Goal: Task Accomplishment & Management: Use online tool/utility

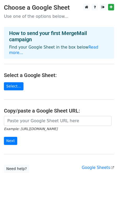
click at [57, 15] on p "Use one of the options below..." at bounding box center [59, 16] width 110 height 5
click at [15, 82] on link "Select..." at bounding box center [14, 86] width 20 height 8
click at [67, 77] on main "Choose a Google Sheet Use one of the options below... How to send your first Me…" at bounding box center [59, 88] width 118 height 169
click at [15, 82] on link "Select..." at bounding box center [14, 86] width 20 height 8
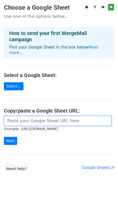
click at [20, 116] on input "url" at bounding box center [57, 121] width 107 height 10
paste input "https://docs.google.com/spreadsheets/d/1I7SFbVHw7MJHDkXO6AoASEX2QkaaHn00/edit?g…"
type input "https://docs.google.com/spreadsheets/d/1I7SFbVHw7MJHDkXO6AoASEX2QkaaHn00/edit?g…"
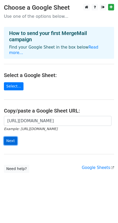
scroll to position [0, 0]
click at [10, 137] on input "Next" at bounding box center [10, 141] width 13 height 8
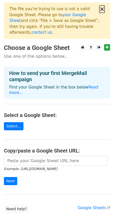
click at [103, 8] on button "×" at bounding box center [101, 9] width 5 height 6
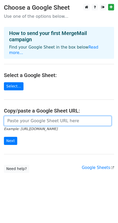
click at [39, 116] on input "url" at bounding box center [57, 121] width 107 height 10
paste input "[URL][DOMAIN_NAME]"
type input "[URL][DOMAIN_NAME]"
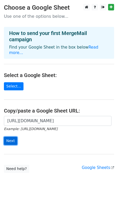
scroll to position [0, 0]
click at [10, 137] on input "Next" at bounding box center [10, 141] width 13 height 8
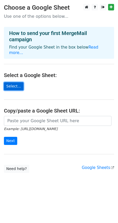
click at [14, 82] on link "Select..." at bounding box center [14, 86] width 20 height 8
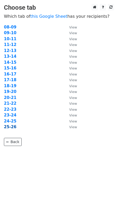
click at [10, 125] on strong "25-26" at bounding box center [10, 126] width 13 height 5
